Goal: Find specific page/section: Find specific page/section

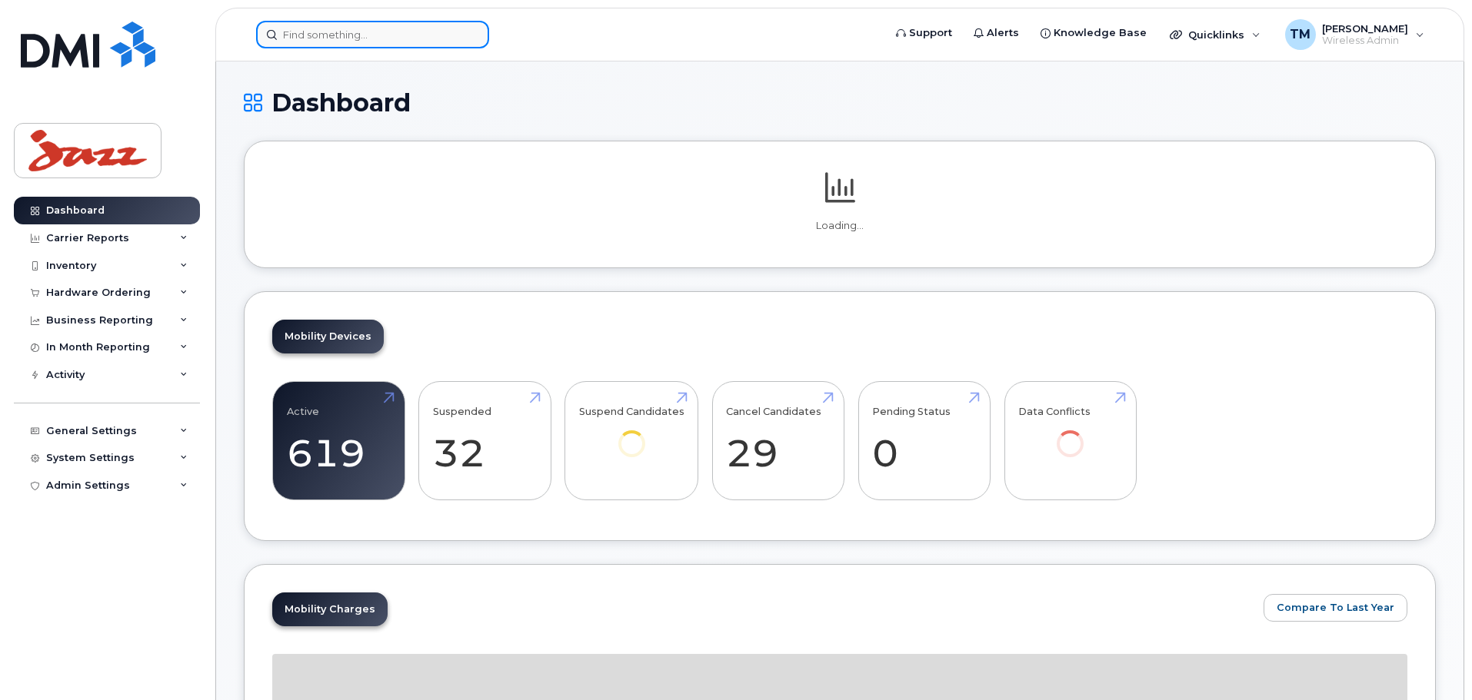
click at [418, 42] on input at bounding box center [372, 35] width 233 height 28
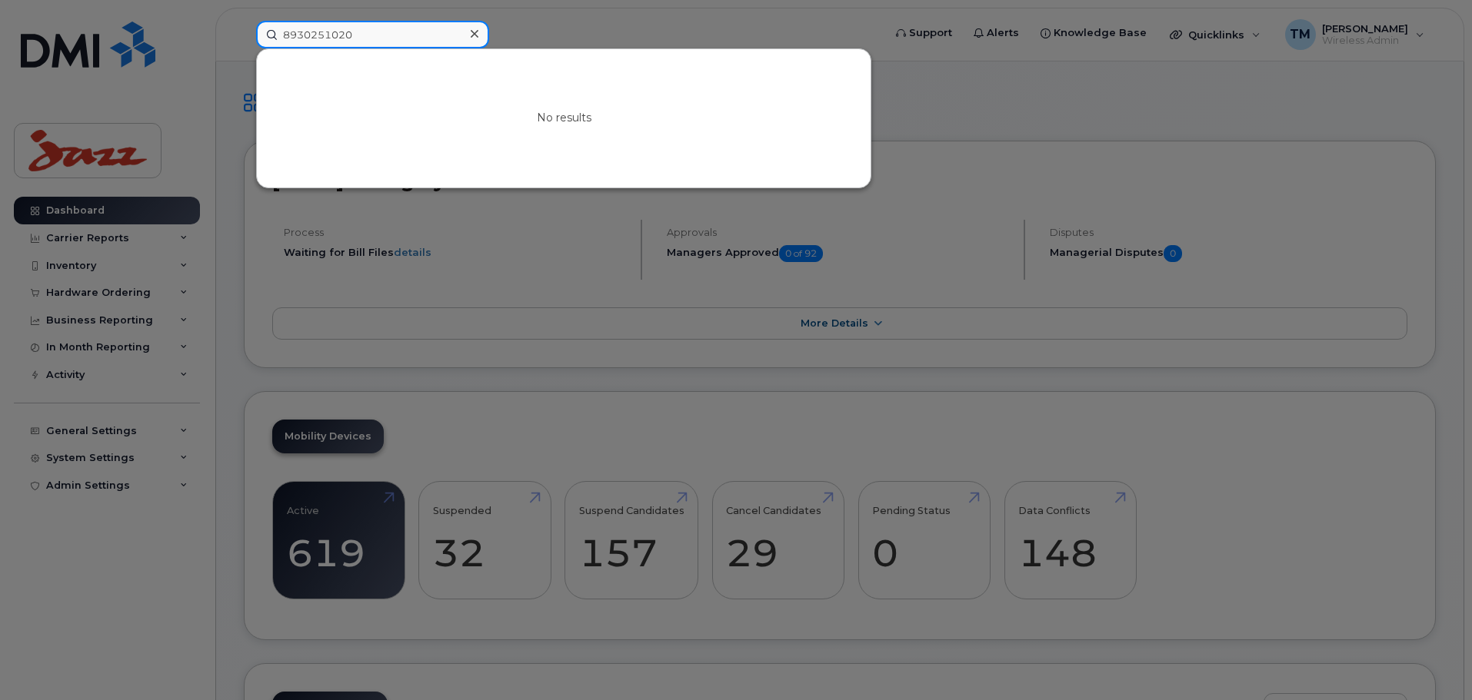
drag, startPoint x: 419, startPoint y: 42, endPoint x: 197, endPoint y: 43, distance: 222.2
click at [244, 43] on div "8930251020 No results" at bounding box center [564, 35] width 641 height 28
paste input "6"
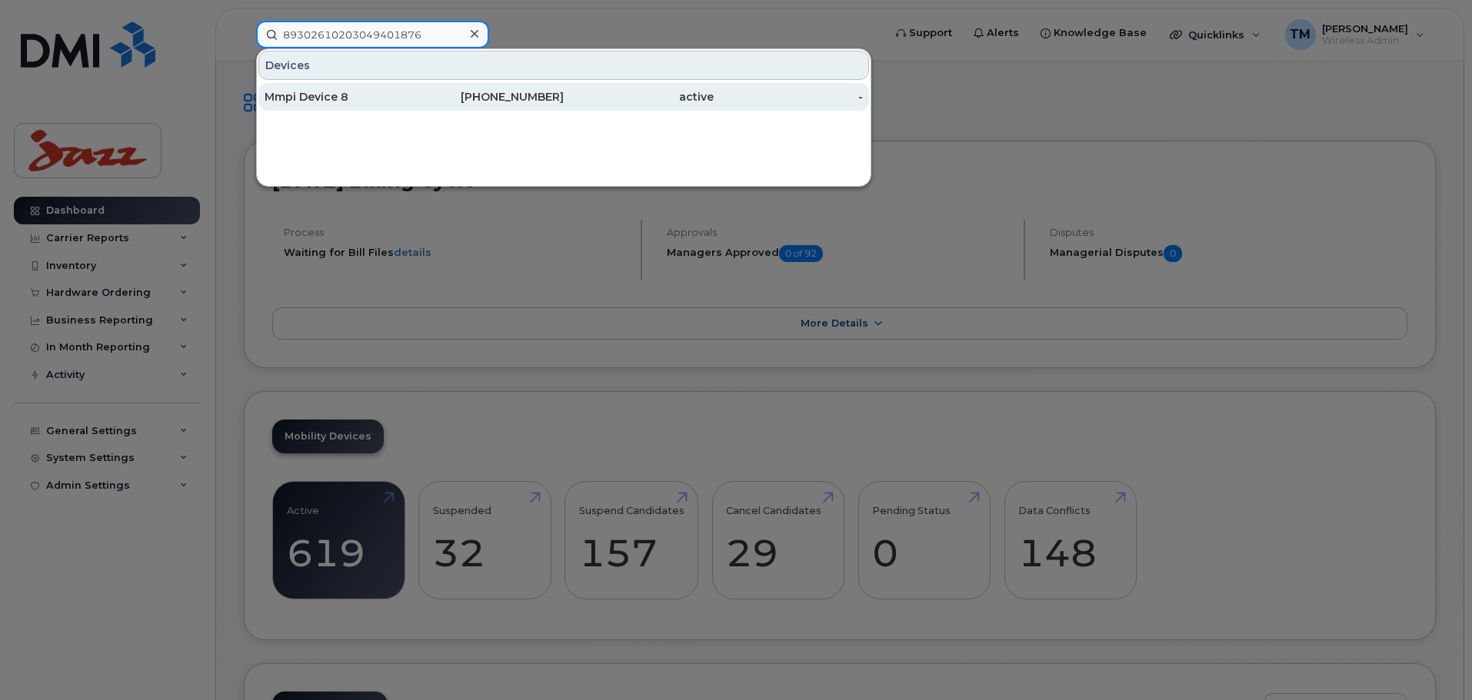
type input "89302610203049401876"
click at [414, 89] on div "Mmpi Device 8" at bounding box center [489, 97] width 150 height 28
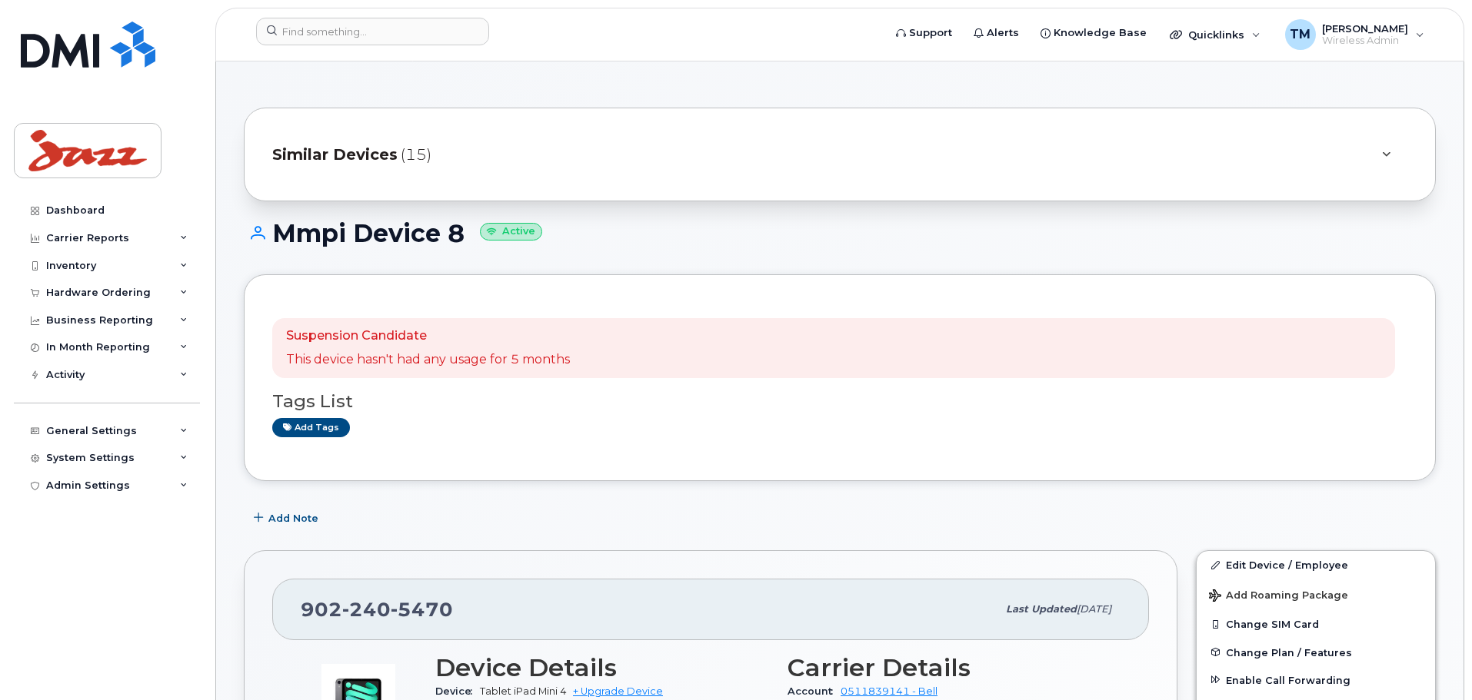
scroll to position [308, 0]
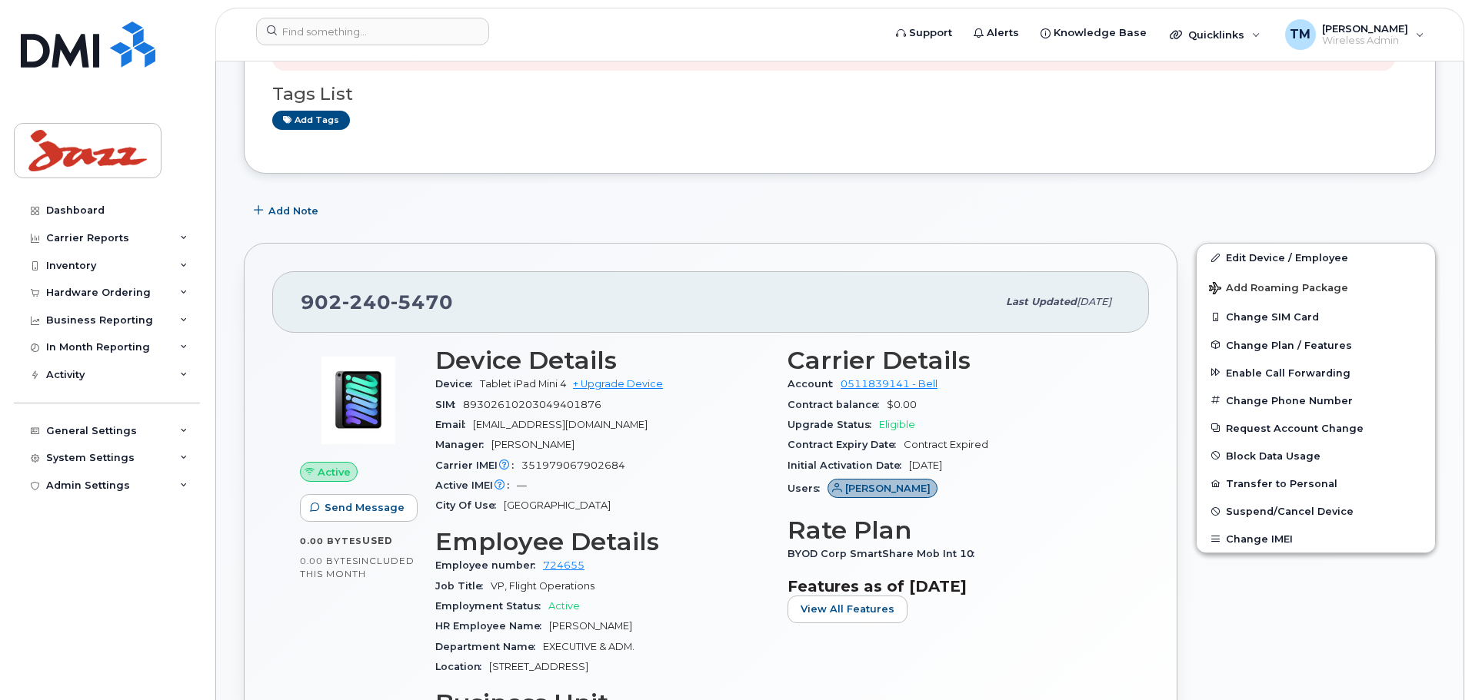
click at [280, 634] on div "Active Send Message 0.00 Bytes  used 0.00 Bytes  included this month Device Det…" at bounding box center [710, 582] width 877 height 499
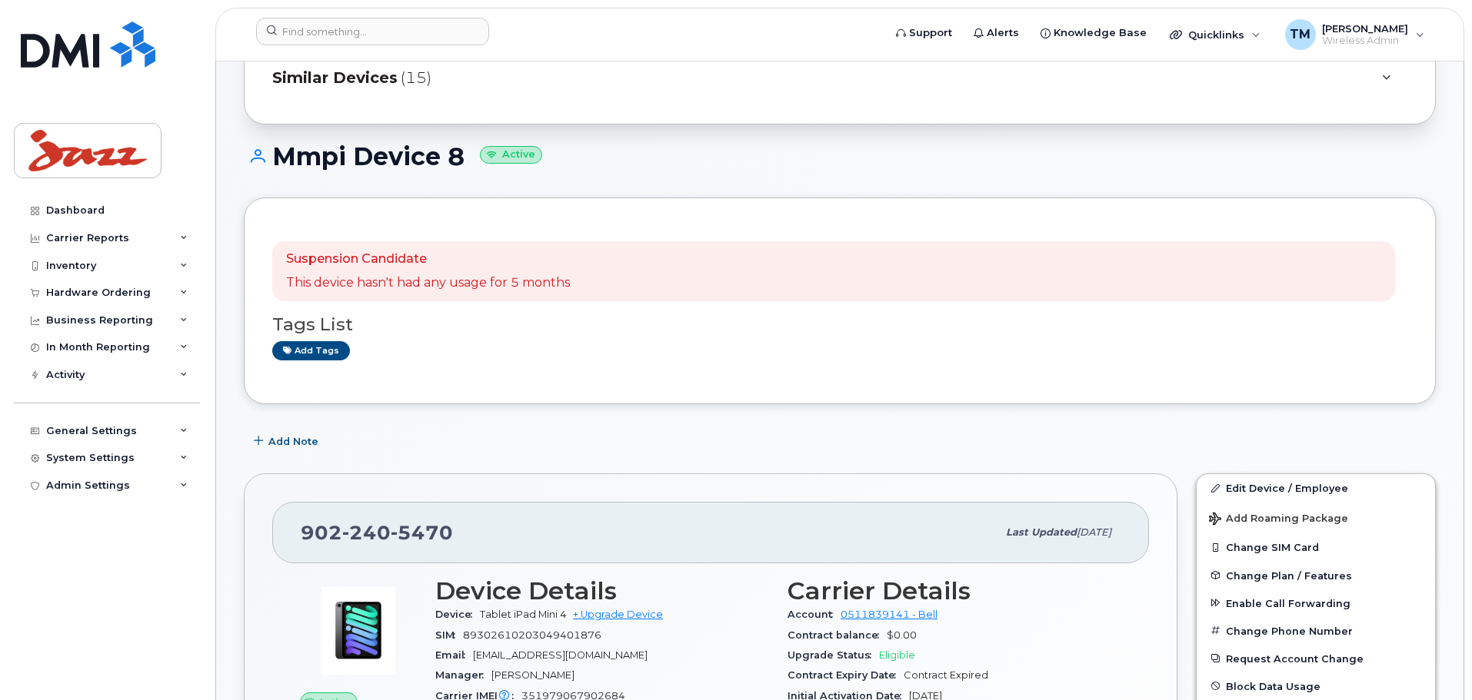
scroll to position [0, 0]
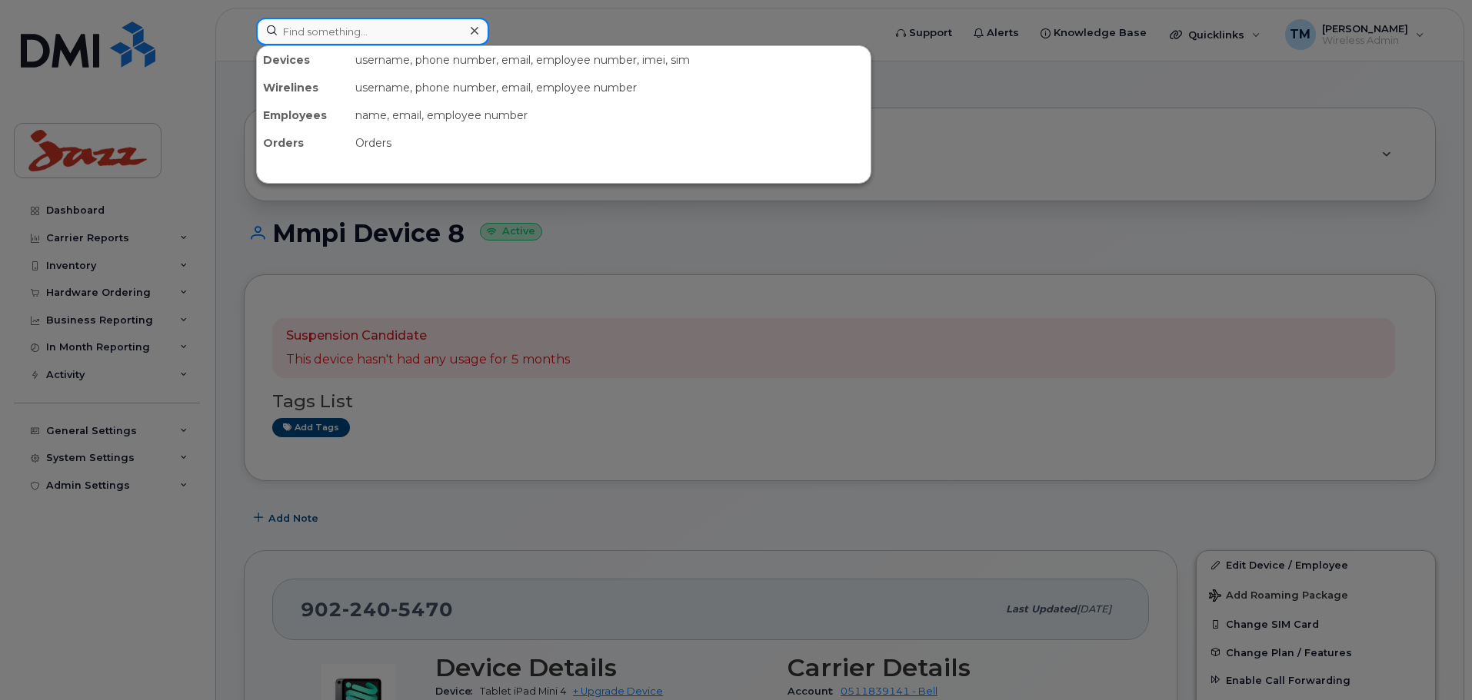
click at [383, 34] on input at bounding box center [372, 32] width 233 height 28
paste input "9024831762"
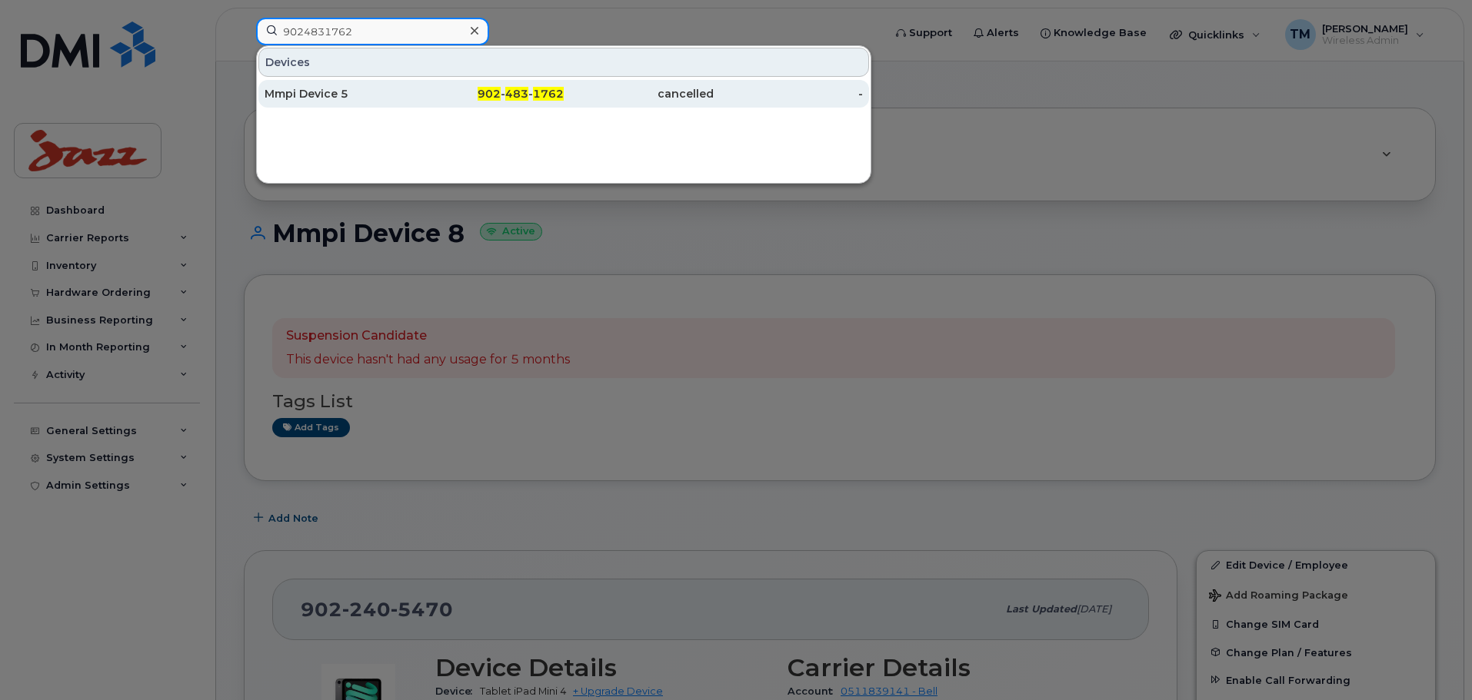
type input "9024831762"
click at [344, 95] on div "Mmpi Device 5" at bounding box center [340, 93] width 150 height 15
